Goal: Task Accomplishment & Management: Manage account settings

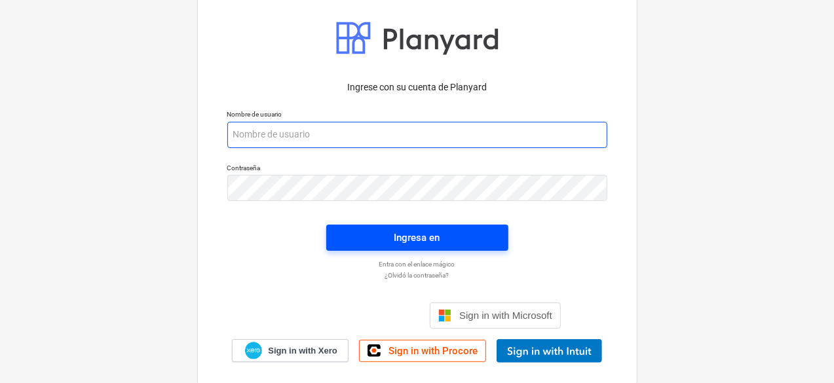
type input "[PERSON_NAME][EMAIL_ADDRESS][DOMAIN_NAME]"
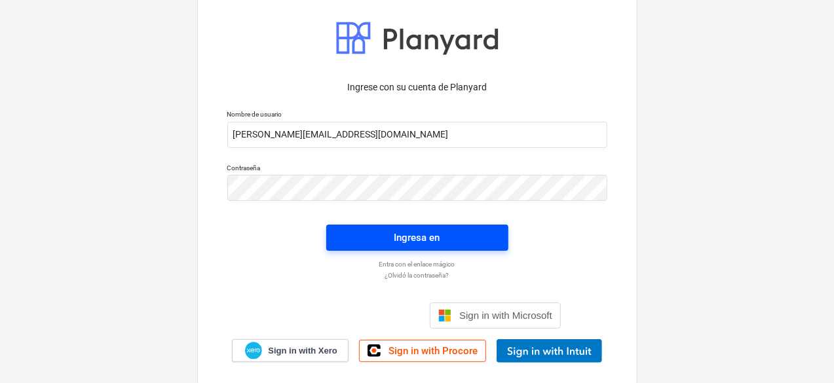
click at [491, 234] on span "Ingresa en" at bounding box center [417, 237] width 151 height 17
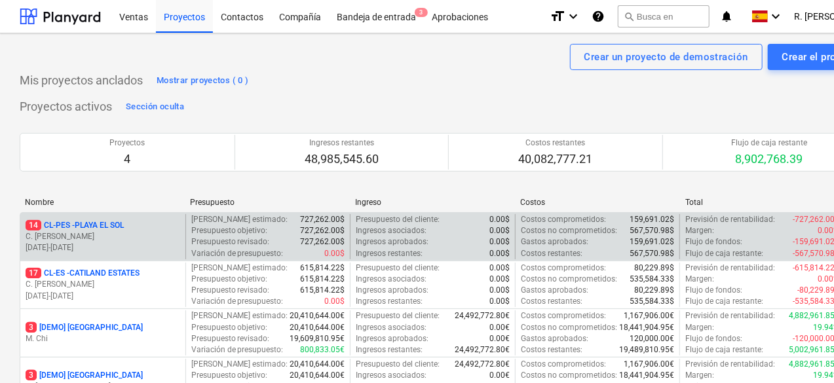
click at [162, 236] on p "C. [PERSON_NAME]" at bounding box center [103, 236] width 155 height 11
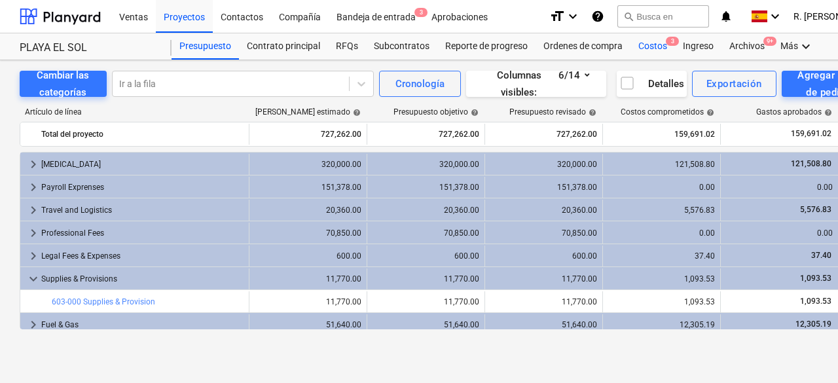
click at [654, 47] on div "Costos 3" at bounding box center [653, 46] width 45 height 26
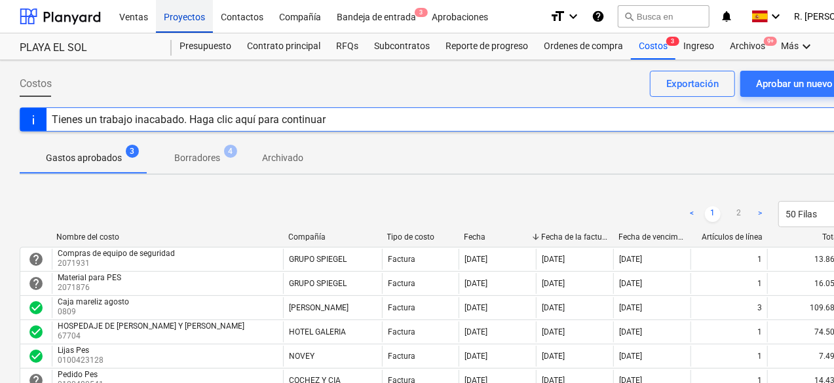
click at [184, 15] on div "Proyectos" at bounding box center [184, 15] width 57 height 33
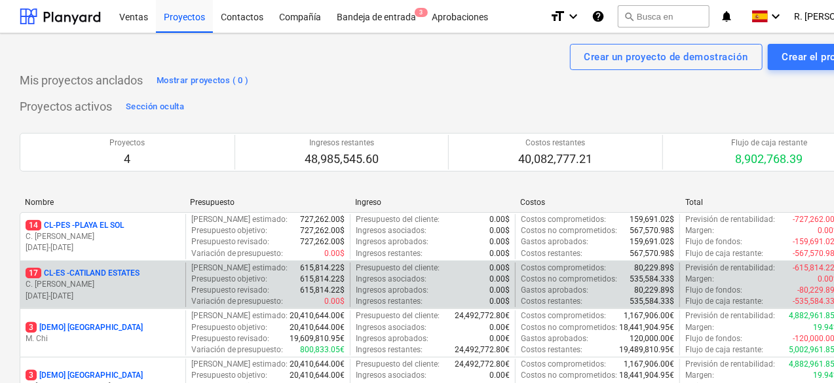
click at [118, 278] on p "17 CL-ES - CATILAND ESTATES" at bounding box center [83, 273] width 114 height 11
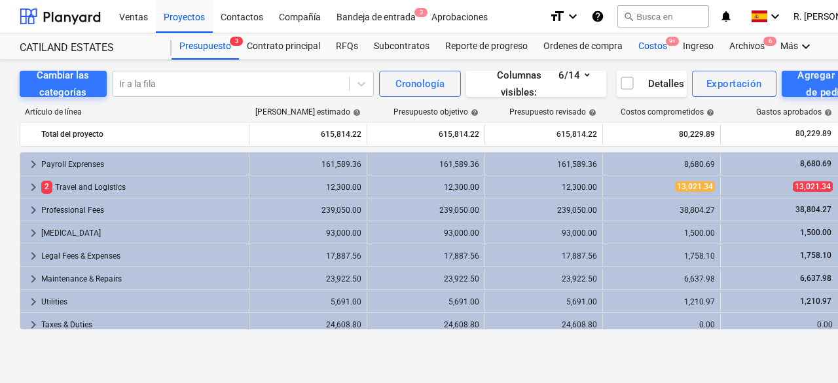
click at [661, 50] on div "Costos 9+" at bounding box center [653, 46] width 45 height 26
